Goal: Answer question/provide support: Share knowledge or assist other users

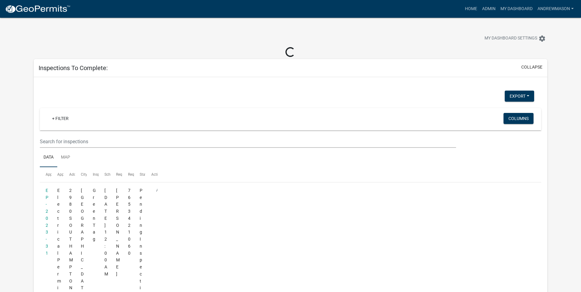
select select "3: 100"
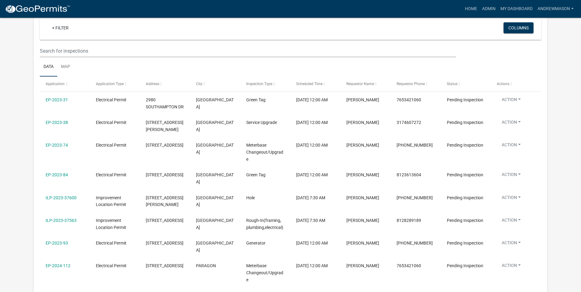
scroll to position [61, 0]
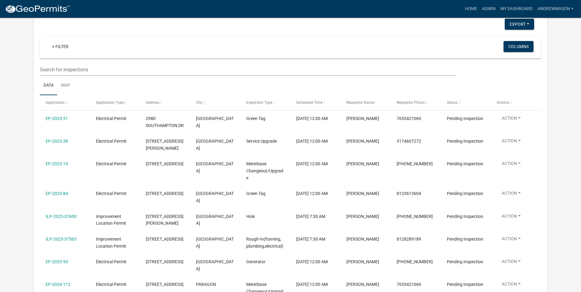
click at [65, 47] on link "+ Filter" at bounding box center [60, 46] width 26 height 11
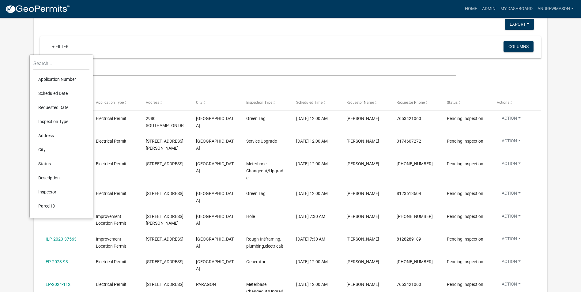
click at [60, 92] on li "Scheduled Date" at bounding box center [61, 93] width 56 height 14
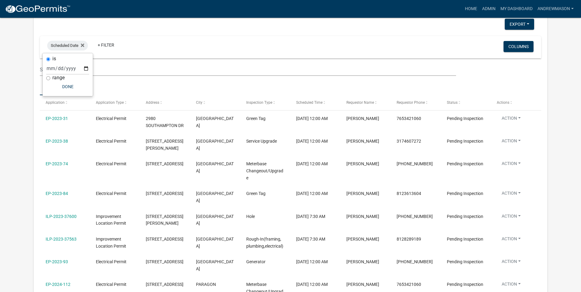
click at [48, 79] on input "range" at bounding box center [48, 78] width 4 height 4
radio input "true"
click at [79, 75] on select "Today Yesterday Current Week Previous Week Current Month Last Month Current Cal…" at bounding box center [88, 75] width 61 height 13
select select "this_1_days"
click at [58, 69] on select "Today Yesterday Current Week Previous Week Current Month Last Month Current Cal…" at bounding box center [88, 75] width 61 height 13
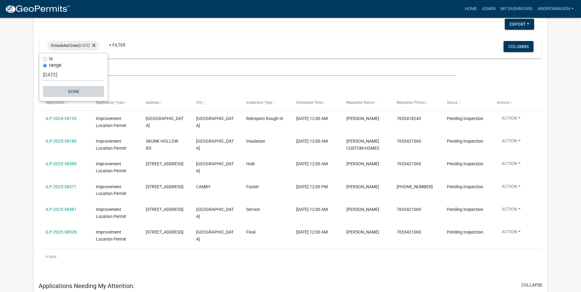
click at [73, 91] on button "Done" at bounding box center [73, 91] width 61 height 11
click at [488, 9] on link "Admin" at bounding box center [489, 9] width 18 height 12
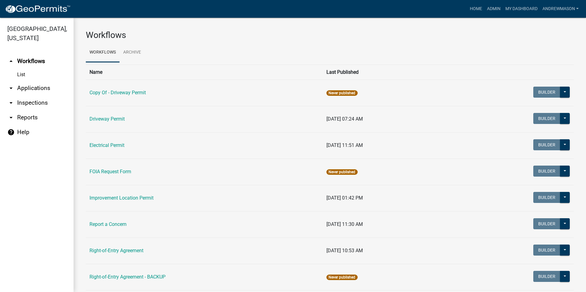
click at [32, 87] on link "arrow_drop_down Applications" at bounding box center [37, 88] width 74 height 15
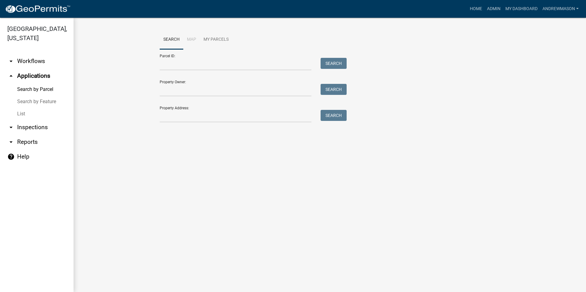
click at [23, 113] on link "List" at bounding box center [37, 114] width 74 height 12
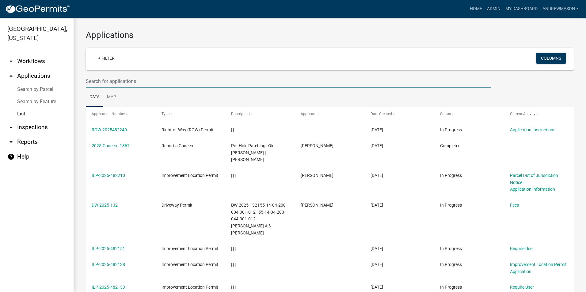
click at [101, 83] on input "text" at bounding box center [288, 81] width 405 height 13
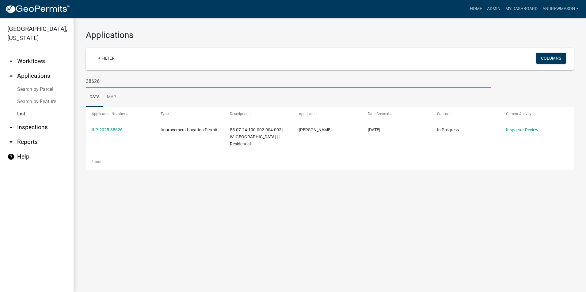
type input "38626"
click at [105, 130] on link "ILP-2025-38626" at bounding box center [107, 129] width 31 height 5
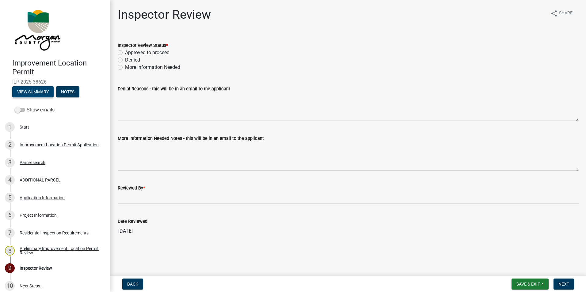
click at [48, 88] on button "View Summary" at bounding box center [32, 91] width 41 height 11
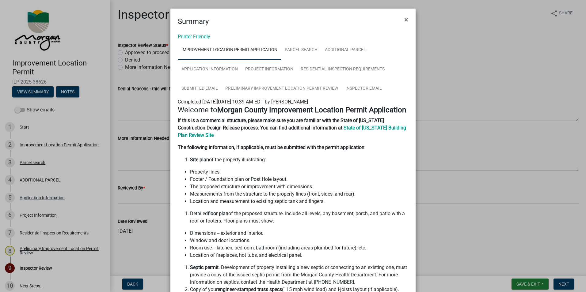
click at [407, 19] on button "×" at bounding box center [406, 19] width 14 height 17
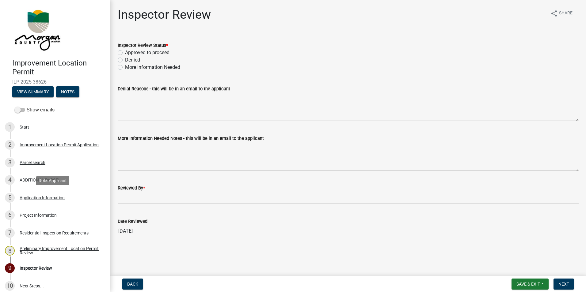
click at [34, 198] on div "Application Information" at bounding box center [42, 198] width 45 height 4
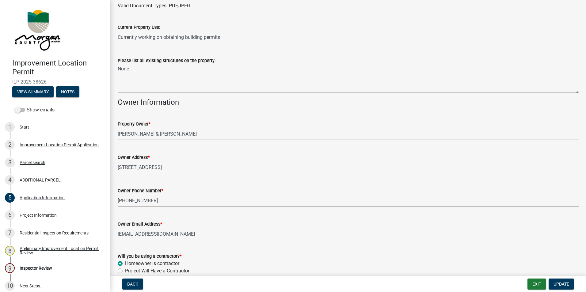
scroll to position [312, 0]
click at [36, 214] on div "Project Information" at bounding box center [38, 215] width 37 height 4
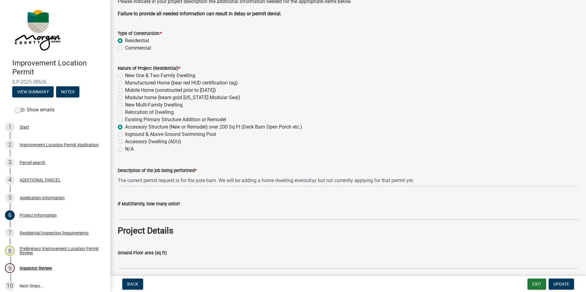
scroll to position [61, 0]
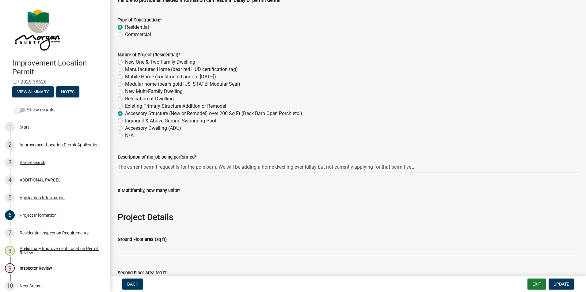
click at [315, 167] on input "The current permit request is for the pole barn. We will be adding a home dwell…" at bounding box center [348, 167] width 461 height 13
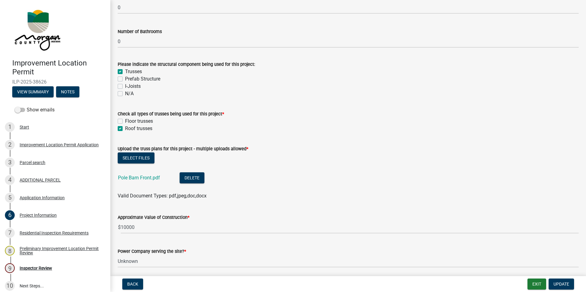
scroll to position [552, 0]
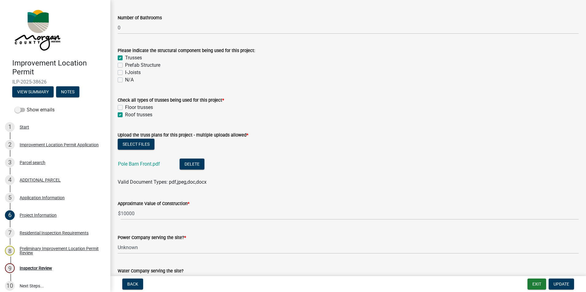
type input "The current permit request is for the pole barn. We will be adding a home dwell…"
click at [155, 166] on link "Pole Barn Front.pdf" at bounding box center [139, 164] width 42 height 6
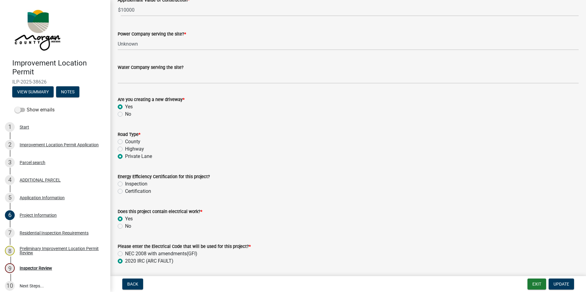
scroll to position [766, 0]
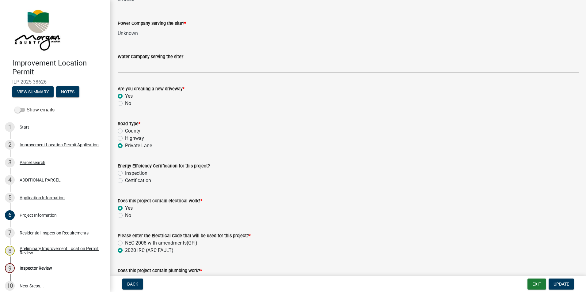
click at [125, 174] on label "Inspection" at bounding box center [136, 173] width 22 height 7
click at [125, 174] on input "Inspection" at bounding box center [127, 172] width 4 height 4
radio input "true"
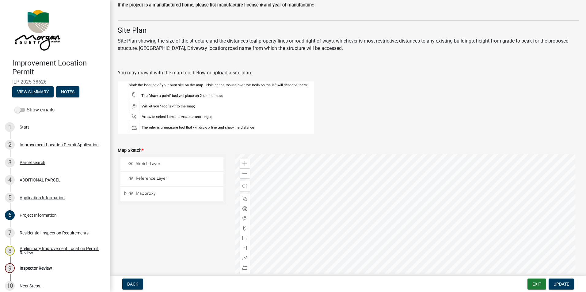
scroll to position [1164, 0]
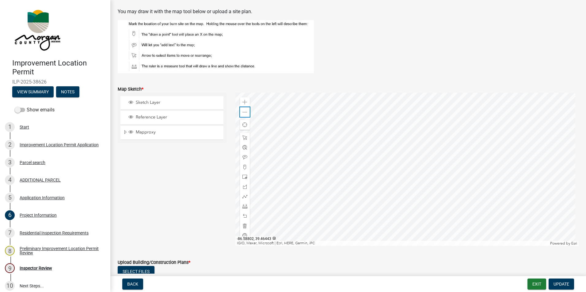
click at [244, 112] on span at bounding box center [244, 112] width 5 height 5
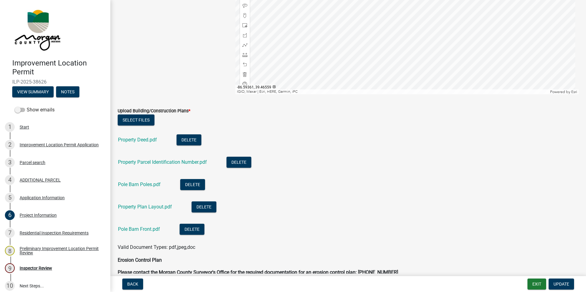
scroll to position [1318, 0]
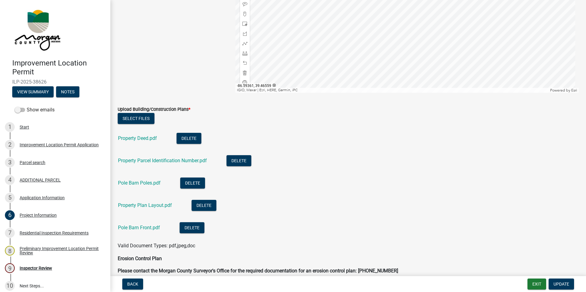
click at [136, 183] on link "Pole Barn Poles.pdf" at bounding box center [139, 183] width 43 height 6
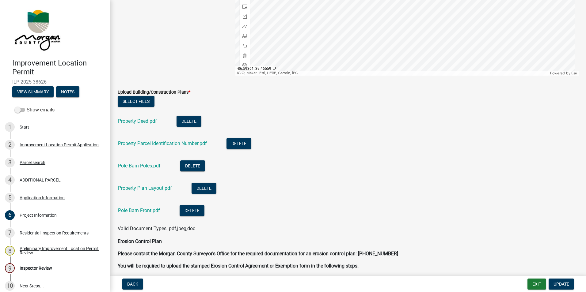
scroll to position [1348, 0]
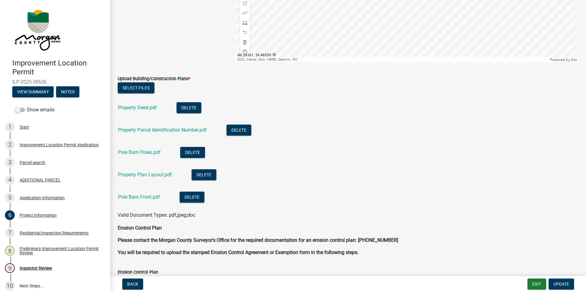
click at [137, 173] on link "Property Plan Layout.pdf" at bounding box center [145, 175] width 54 height 6
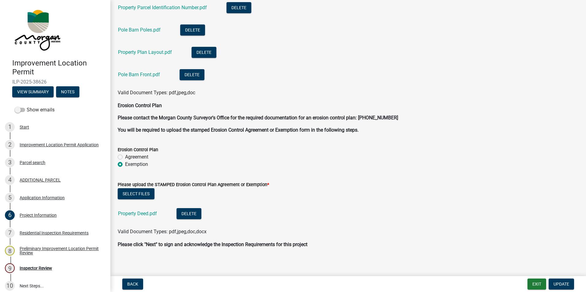
scroll to position [1474, 0]
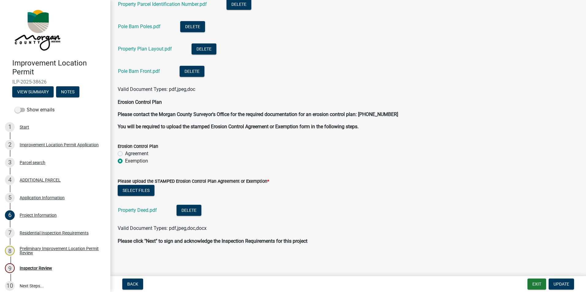
click at [138, 209] on link "Property Deed.pdf" at bounding box center [137, 210] width 39 height 6
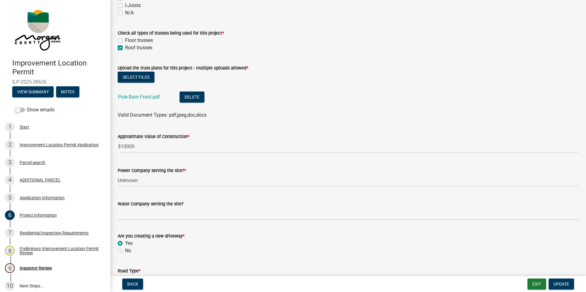
scroll to position [616, 0]
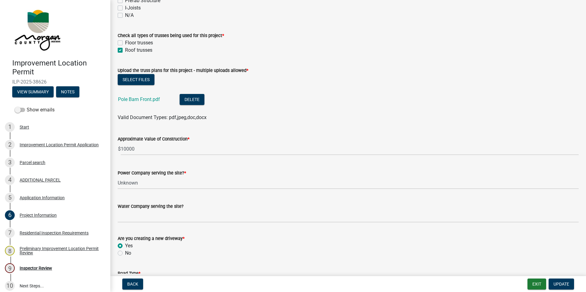
click at [151, 99] on link "Pole Barn Front.pdf" at bounding box center [139, 100] width 42 height 6
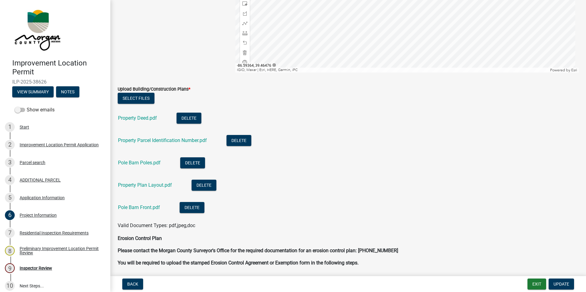
scroll to position [1352, 0]
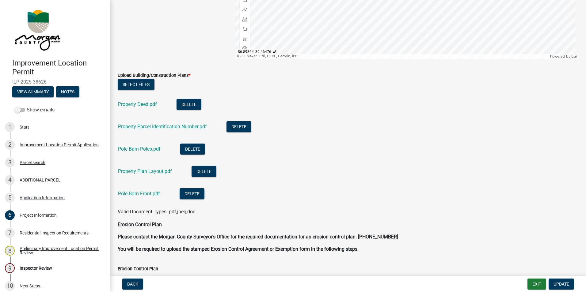
click at [145, 106] on link "Property Deed.pdf" at bounding box center [137, 104] width 39 height 6
click at [166, 127] on link "Property Parcel Identification Number.pdf" at bounding box center [162, 127] width 89 height 6
click at [146, 150] on link "Pole Barn Poles.pdf" at bounding box center [139, 149] width 43 height 6
click at [157, 172] on link "Property Plan Layout.pdf" at bounding box center [145, 172] width 54 height 6
click at [149, 195] on link "Pole Barn Front.pdf" at bounding box center [139, 194] width 42 height 6
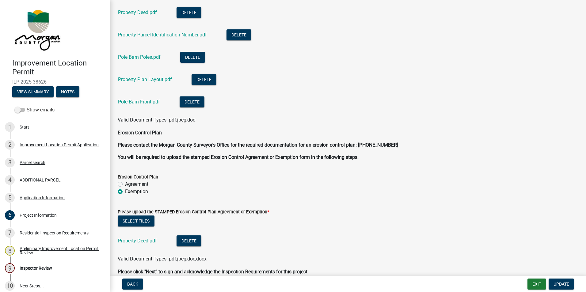
scroll to position [1474, 0]
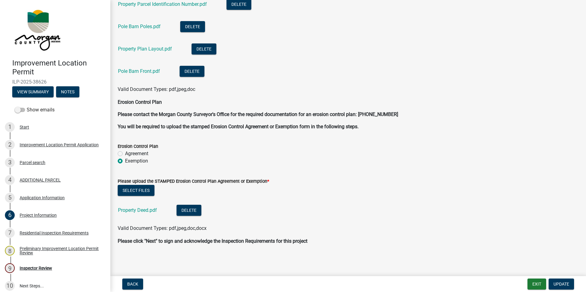
click at [147, 212] on link "Property Deed.pdf" at bounding box center [137, 210] width 39 height 6
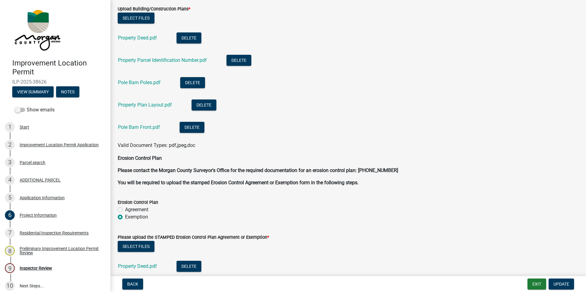
scroll to position [1413, 0]
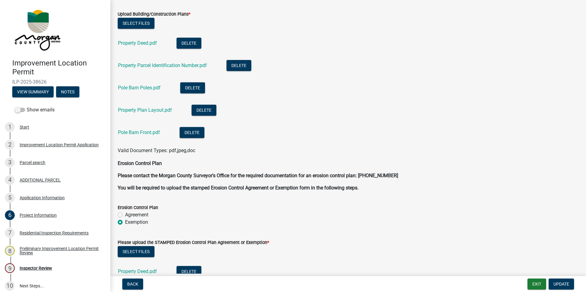
click at [154, 89] on link "Pole Barn Poles.pdf" at bounding box center [139, 88] width 43 height 6
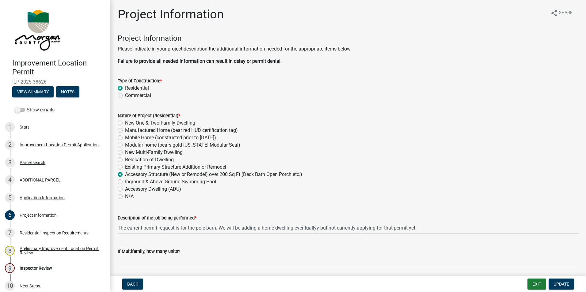
scroll to position [0, 0]
click at [532, 282] on button "Exit" at bounding box center [536, 284] width 19 height 11
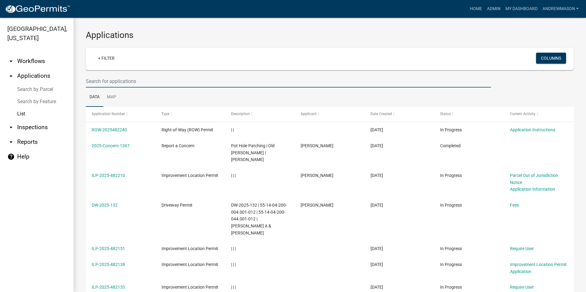
click at [116, 83] on input "text" at bounding box center [288, 81] width 405 height 13
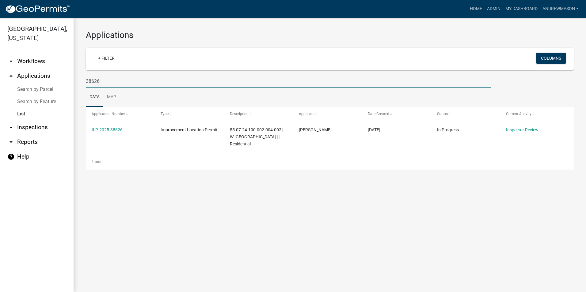
type input "38626"
click at [112, 130] on link "ILP-2025-38626" at bounding box center [107, 129] width 31 height 5
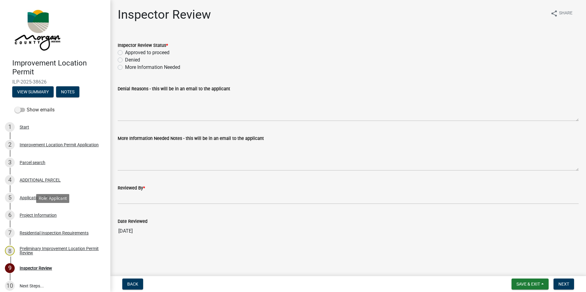
click at [41, 214] on div "Project Information" at bounding box center [38, 215] width 37 height 4
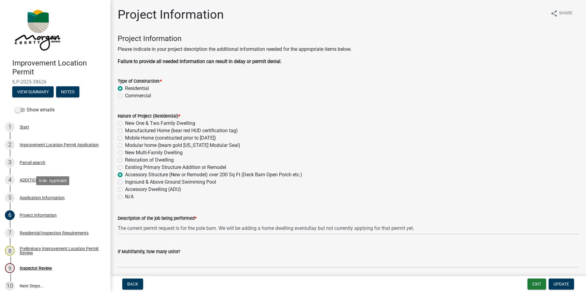
click at [39, 196] on div "Application Information" at bounding box center [42, 198] width 45 height 4
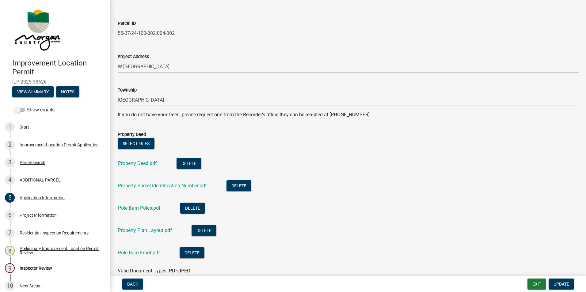
scroll to position [92, 0]
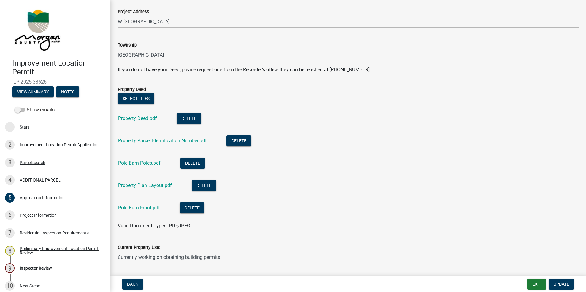
click at [142, 209] on link "Pole Barn Front.pdf" at bounding box center [139, 208] width 42 height 6
click at [147, 184] on link "Property Plan Layout.pdf" at bounding box center [145, 186] width 54 height 6
click at [150, 162] on link "Pole Barn Poles.pdf" at bounding box center [139, 163] width 43 height 6
click at [162, 141] on link "Property Parcel Identification Number.pdf" at bounding box center [162, 141] width 89 height 6
click at [146, 118] on link "Property Deed.pdf" at bounding box center [137, 119] width 39 height 6
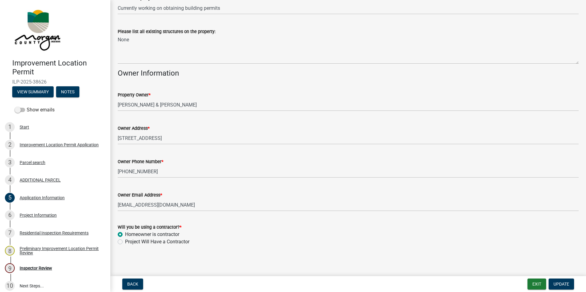
scroll to position [343, 0]
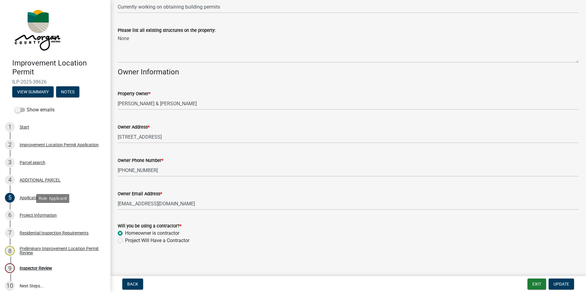
click at [42, 215] on div "Project Information" at bounding box center [38, 215] width 37 height 4
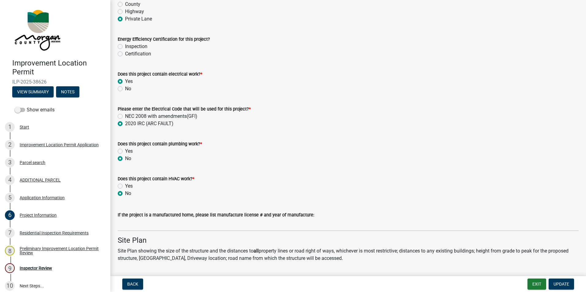
scroll to position [892, 0]
click at [47, 267] on div "Inspector Review" at bounding box center [36, 268] width 32 height 4
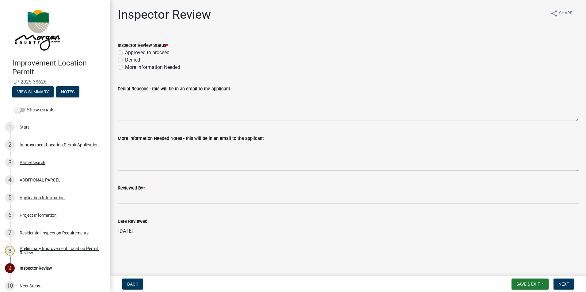
click at [125, 66] on label "More Information Needed" at bounding box center [152, 67] width 55 height 7
click at [125, 66] on input "More Information Needed" at bounding box center [127, 66] width 4 height 4
radio input "true"
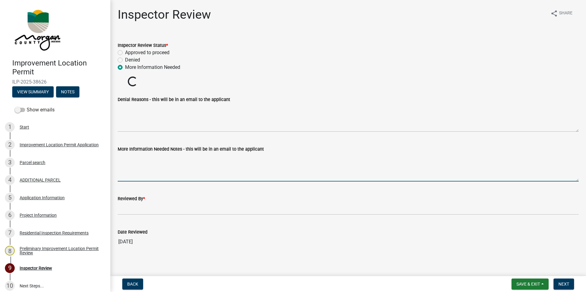
click at [143, 161] on textarea "More Information Needed Notes - this will be in an email to the applicant" at bounding box center [348, 167] width 461 height 29
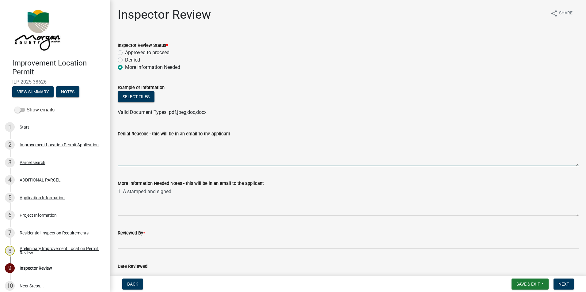
click at [143, 161] on textarea "Denial Reasons - this will be in an email to the applicant" at bounding box center [348, 152] width 461 height 29
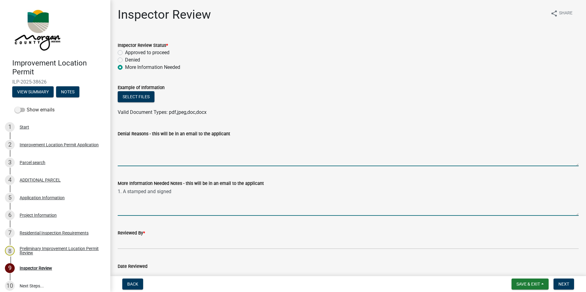
click at [190, 192] on textarea "1. A stamped and signed" at bounding box center [348, 201] width 461 height 29
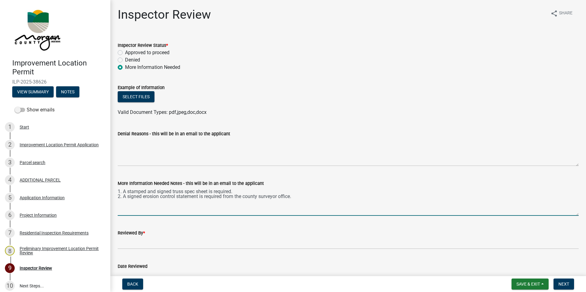
type textarea "1. A stamped and signed truss spec sheet is required. 2. A signed erosion contr…"
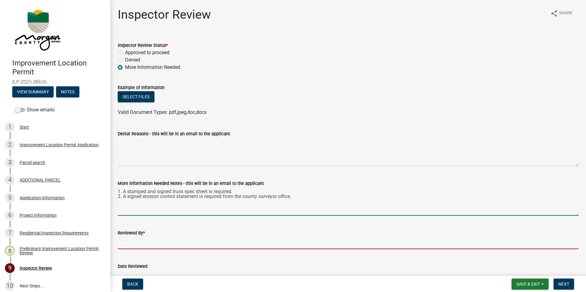
click at [139, 241] on input "Reviewed By *" at bounding box center [348, 243] width 461 height 13
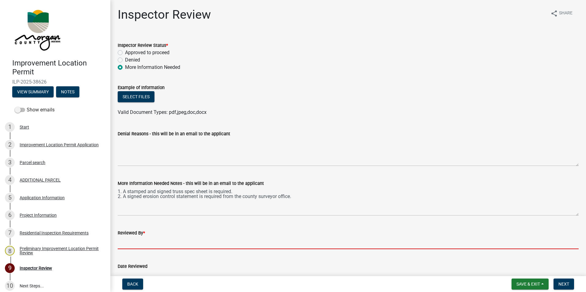
type input "AFM"
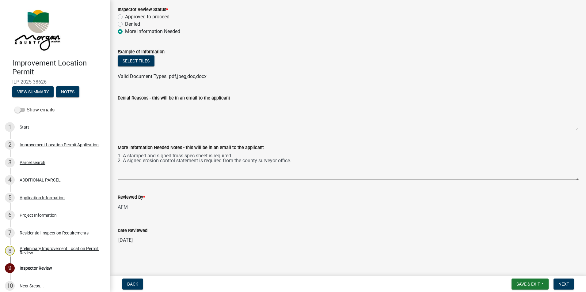
scroll to position [37, 0]
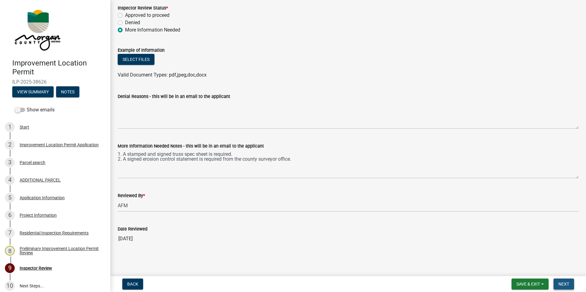
click at [560, 281] on button "Next" at bounding box center [563, 284] width 21 height 11
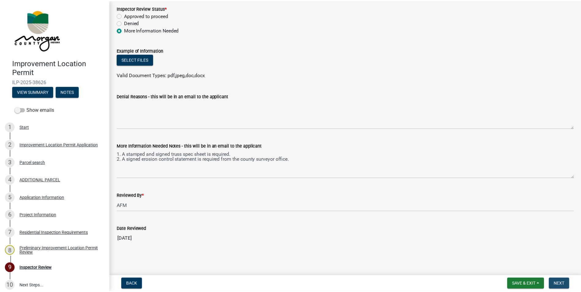
scroll to position [0, 0]
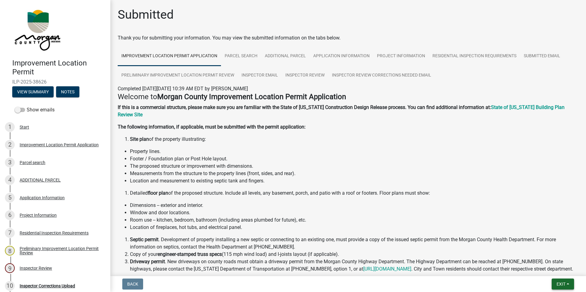
click at [561, 282] on span "Exit" at bounding box center [560, 284] width 9 height 5
click at [547, 269] on button "Save & Exit" at bounding box center [549, 268] width 49 height 15
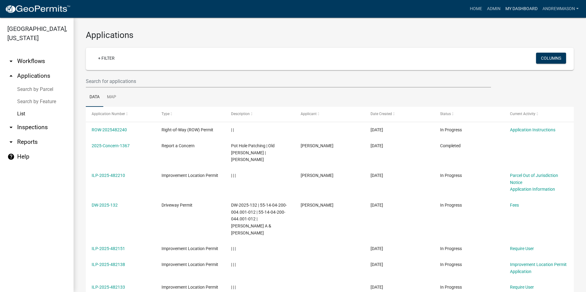
click at [520, 8] on link "My Dashboard" at bounding box center [521, 9] width 37 height 12
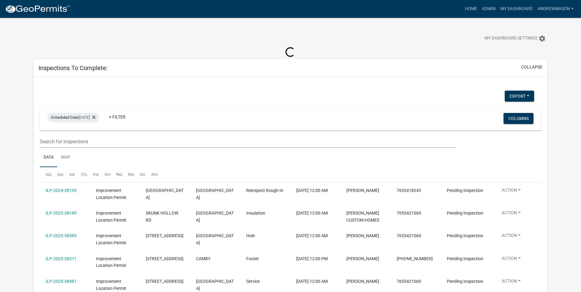
select select "3: 100"
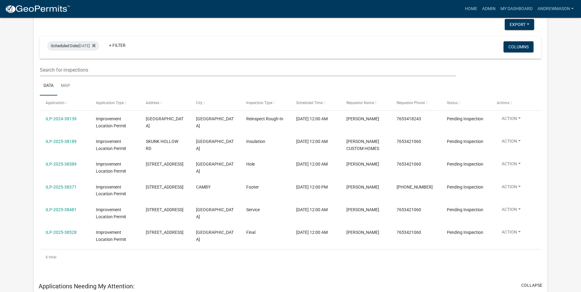
scroll to position [61, 0]
click at [55, 233] on link "ILP-2025-38528" at bounding box center [61, 232] width 31 height 5
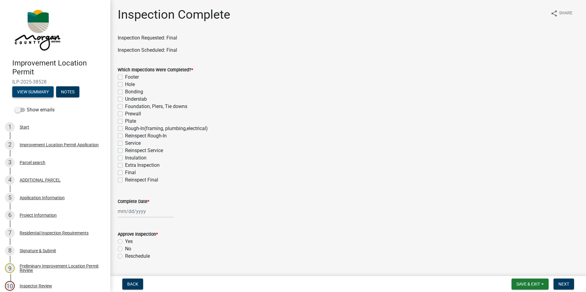
click at [44, 93] on button "View Summary" at bounding box center [32, 91] width 41 height 11
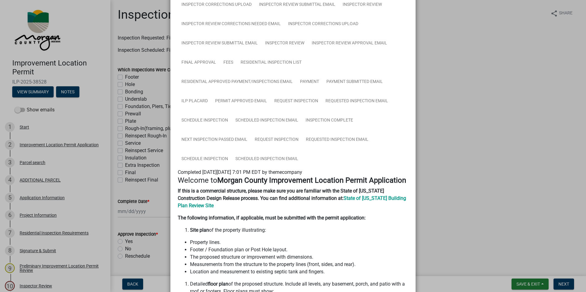
scroll to position [153, 0]
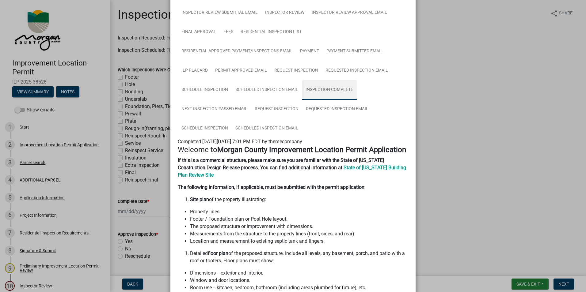
click at [340, 89] on link "Inspection Complete" at bounding box center [329, 90] width 55 height 20
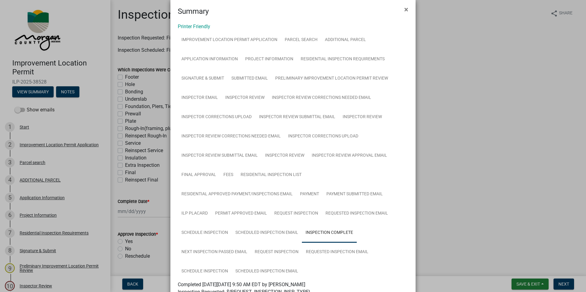
scroll to position [0, 0]
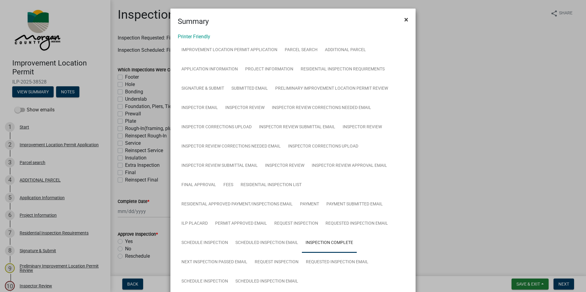
click at [401, 19] on button "×" at bounding box center [406, 19] width 14 height 17
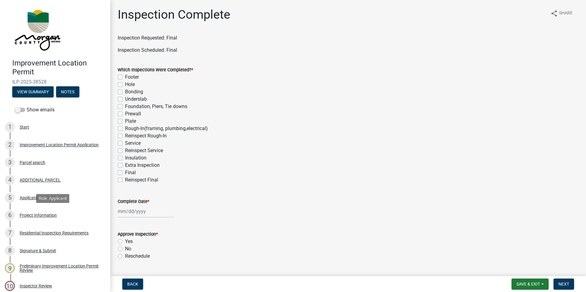
click at [41, 214] on div "Project Information" at bounding box center [38, 215] width 37 height 4
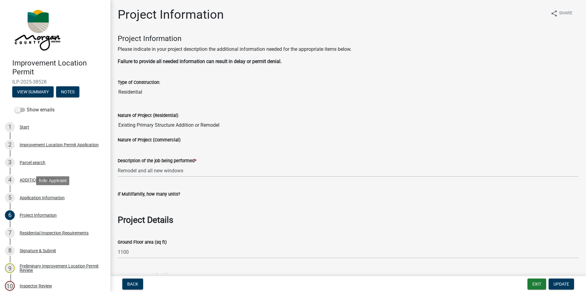
click at [52, 198] on div "Application Information" at bounding box center [42, 198] width 45 height 4
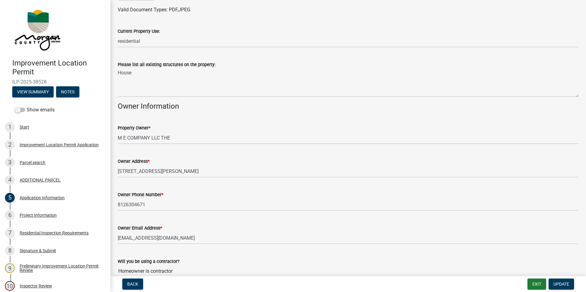
scroll to position [214, 0]
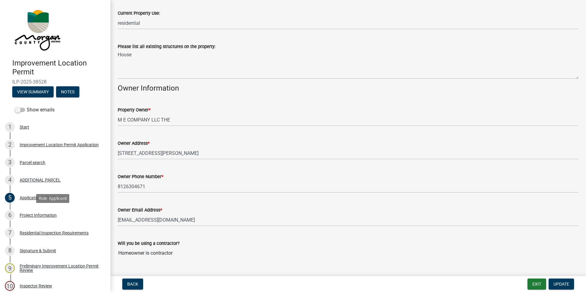
click at [41, 217] on div "Project Information" at bounding box center [38, 215] width 37 height 4
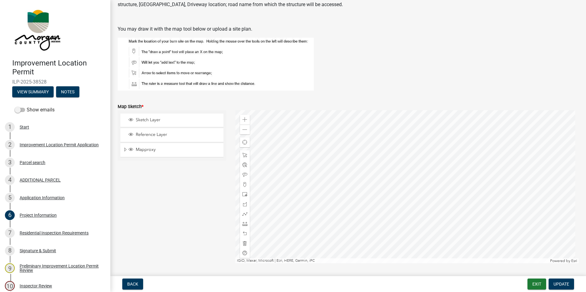
scroll to position [950, 0]
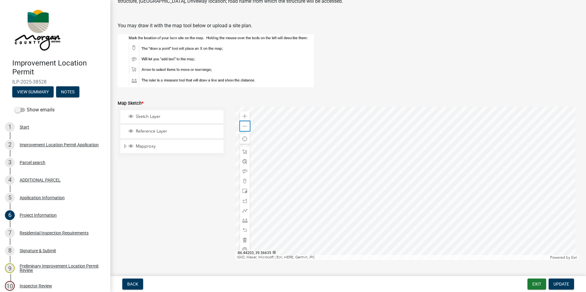
click at [244, 125] on span at bounding box center [244, 126] width 5 height 5
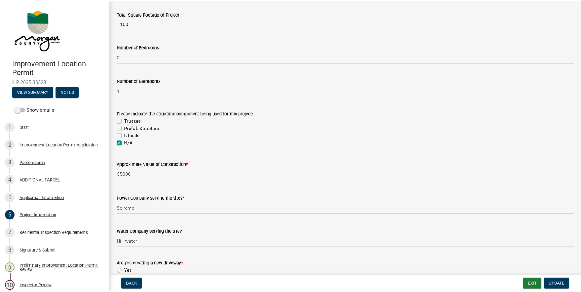
scroll to position [184, 0]
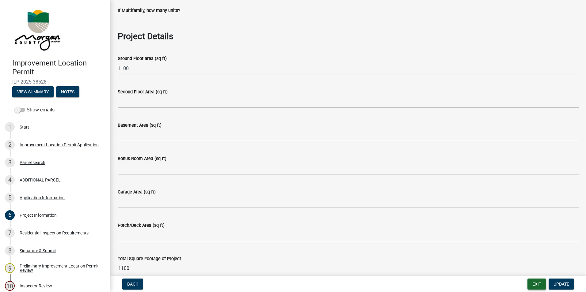
click at [541, 285] on button "Exit" at bounding box center [536, 284] width 19 height 11
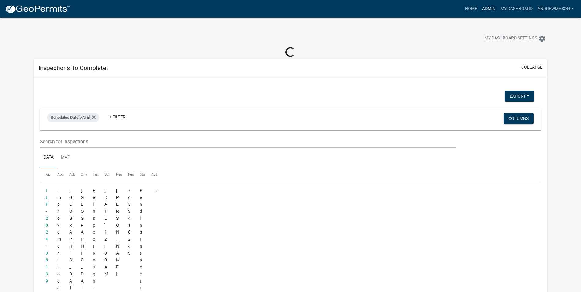
click at [490, 8] on link "Admin" at bounding box center [489, 9] width 18 height 12
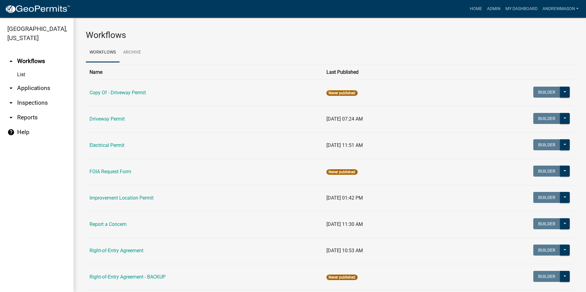
click at [28, 85] on link "arrow_drop_down Applications" at bounding box center [37, 88] width 74 height 15
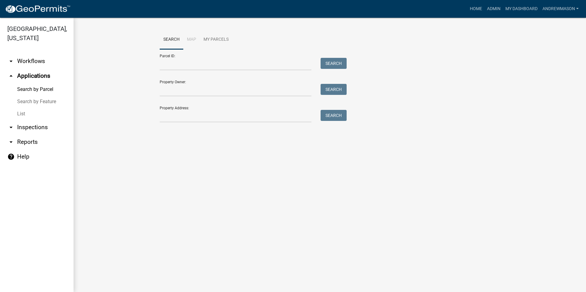
click at [19, 116] on link "List" at bounding box center [37, 114] width 74 height 12
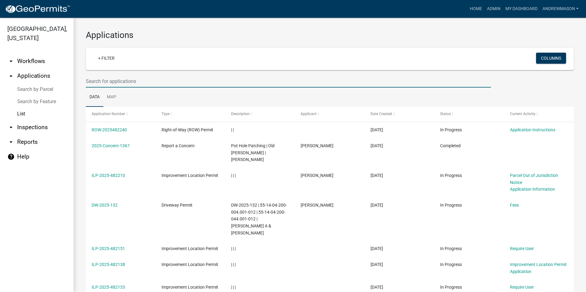
click at [96, 78] on input "text" at bounding box center [288, 81] width 405 height 13
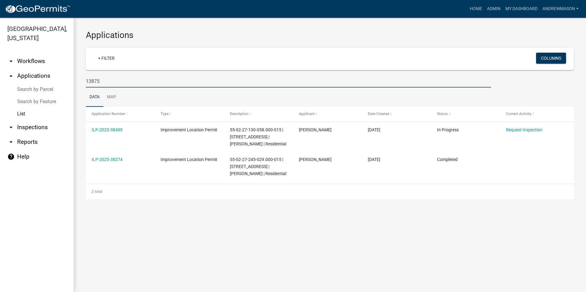
type input "13875"
click at [506, 9] on link "My Dashboard" at bounding box center [521, 9] width 37 height 12
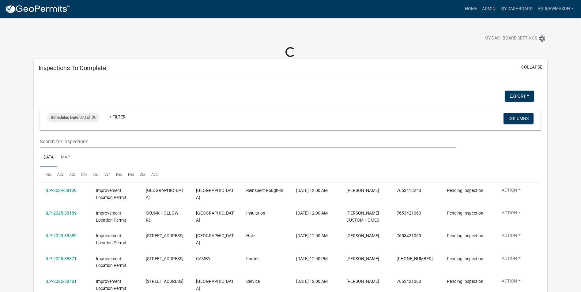
select select "3: 100"
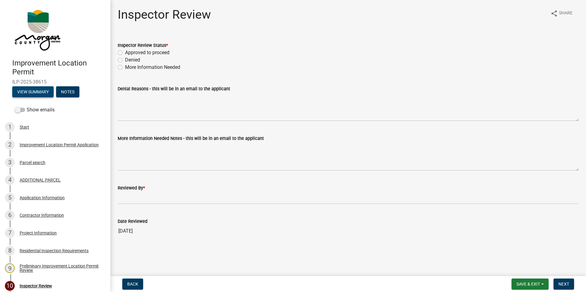
click at [47, 93] on button "View Summary" at bounding box center [32, 91] width 41 height 11
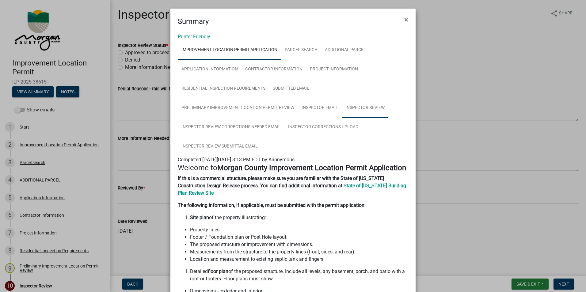
click at [356, 109] on link "Inspector Review" at bounding box center [365, 108] width 47 height 20
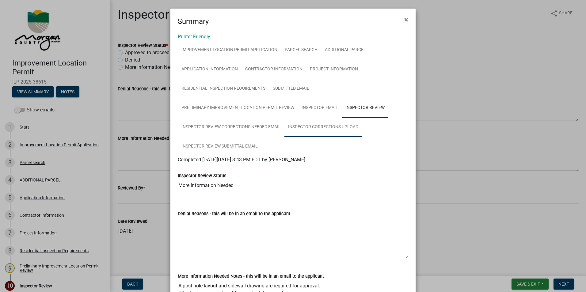
click at [327, 129] on link "Inspector Corrections Upload" at bounding box center [323, 128] width 78 height 20
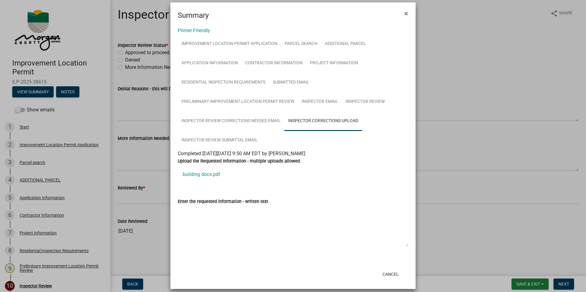
scroll to position [12, 0]
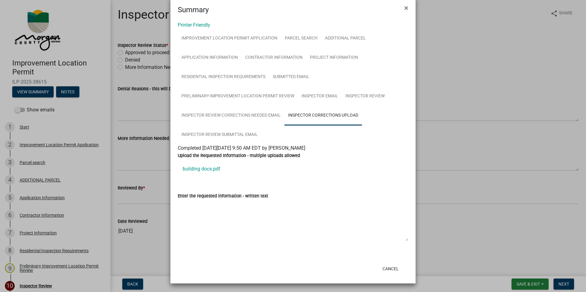
click at [214, 169] on link "building docs.pdf" at bounding box center [293, 169] width 230 height 15
click at [404, 9] on span "×" at bounding box center [406, 8] width 4 height 9
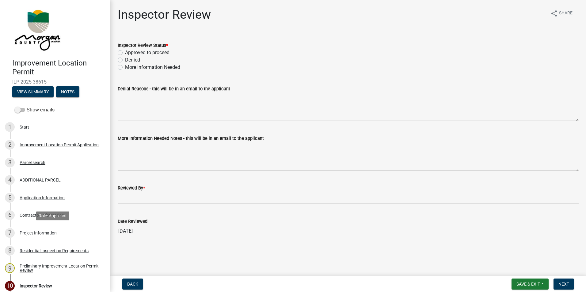
click at [38, 232] on div "Project Information" at bounding box center [38, 233] width 37 height 4
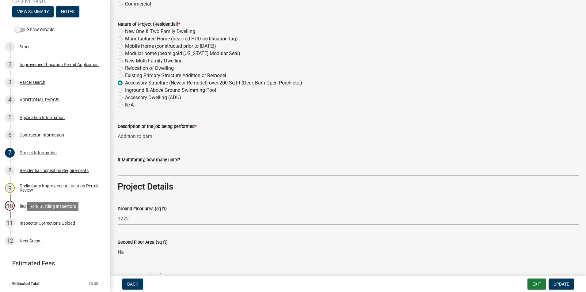
scroll to position [81, 0]
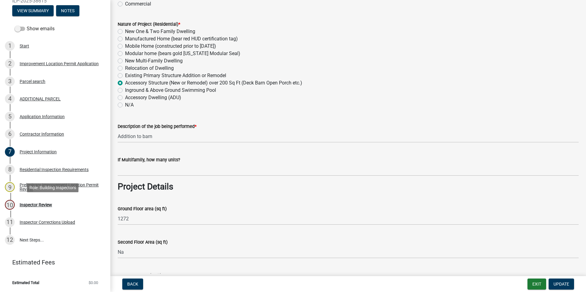
click at [36, 205] on div "Inspector Review" at bounding box center [36, 205] width 32 height 4
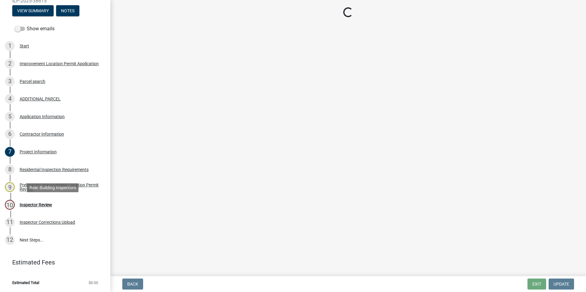
scroll to position [0, 0]
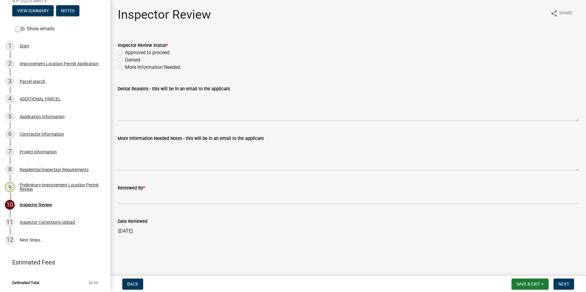
click at [125, 51] on label "Approved to proceed" at bounding box center [147, 52] width 44 height 7
click at [125, 51] on input "Approved to proceed" at bounding box center [127, 51] width 4 height 4
radio input "true"
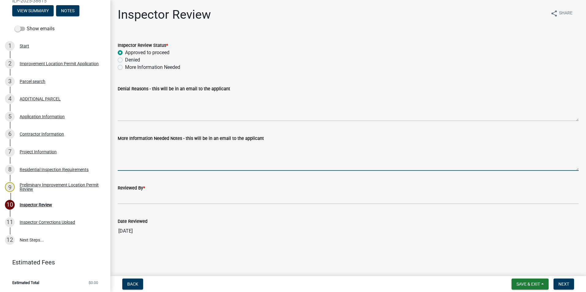
click at [133, 157] on textarea "More Information Needed Notes - this will be in an email to the applicant" at bounding box center [348, 156] width 461 height 29
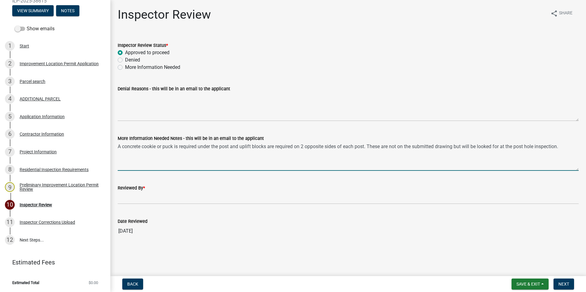
type textarea "A concrete cookie or puck is required under the post and uplift blocks are requ…"
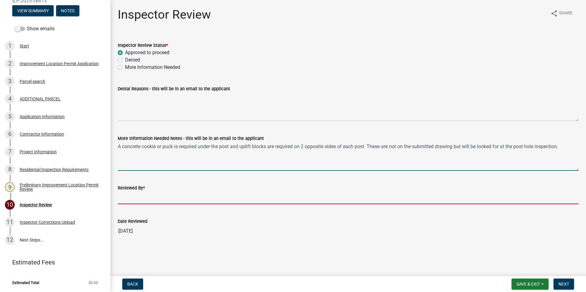
click at [153, 195] on input "Reviewed By *" at bounding box center [348, 198] width 461 height 13
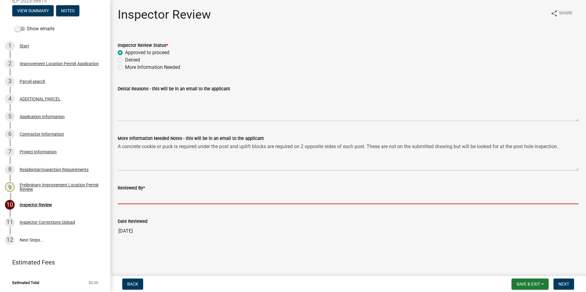
type input "AFM"
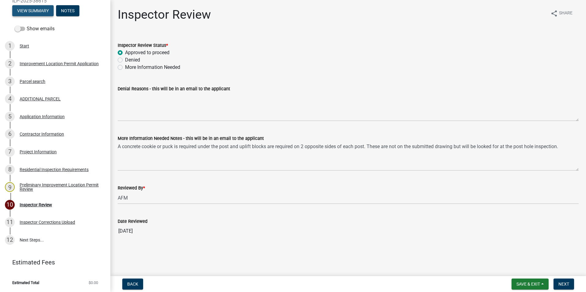
click at [26, 10] on button "View Summary" at bounding box center [32, 10] width 41 height 11
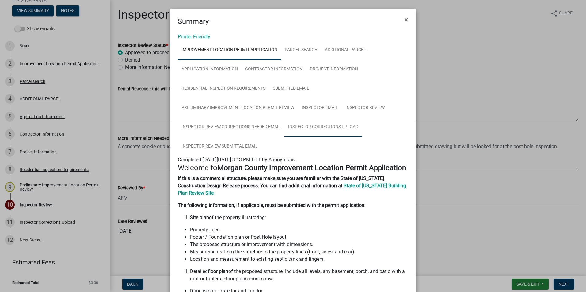
click at [337, 123] on link "Inspector Corrections Upload" at bounding box center [323, 128] width 78 height 20
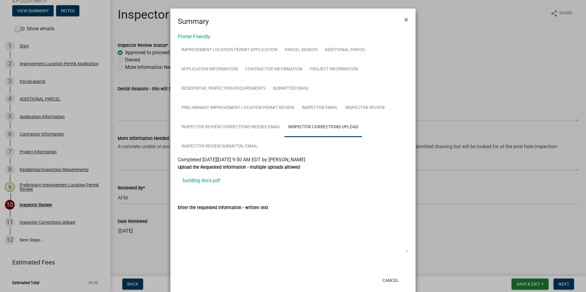
click at [214, 181] on link "building docs.pdf" at bounding box center [293, 180] width 230 height 15
click at [405, 19] on span "×" at bounding box center [406, 19] width 4 height 9
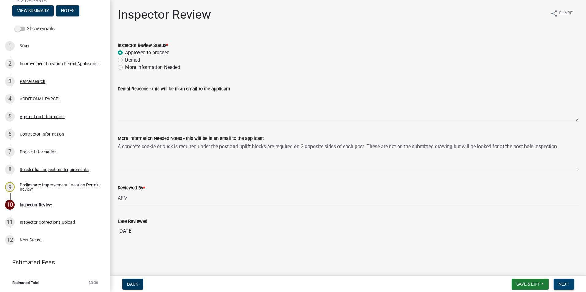
click at [562, 283] on span "Next" at bounding box center [563, 284] width 11 height 5
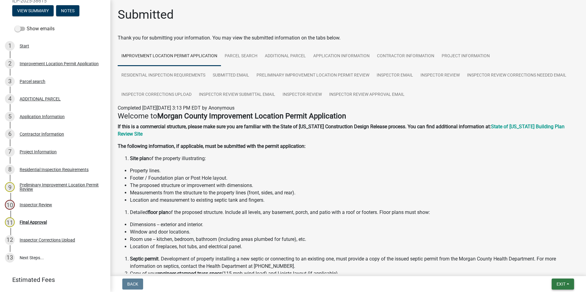
click at [559, 282] on span "Exit" at bounding box center [560, 284] width 9 height 5
click at [552, 268] on button "Save & Exit" at bounding box center [549, 268] width 49 height 15
